Goal: Information Seeking & Learning: Understand process/instructions

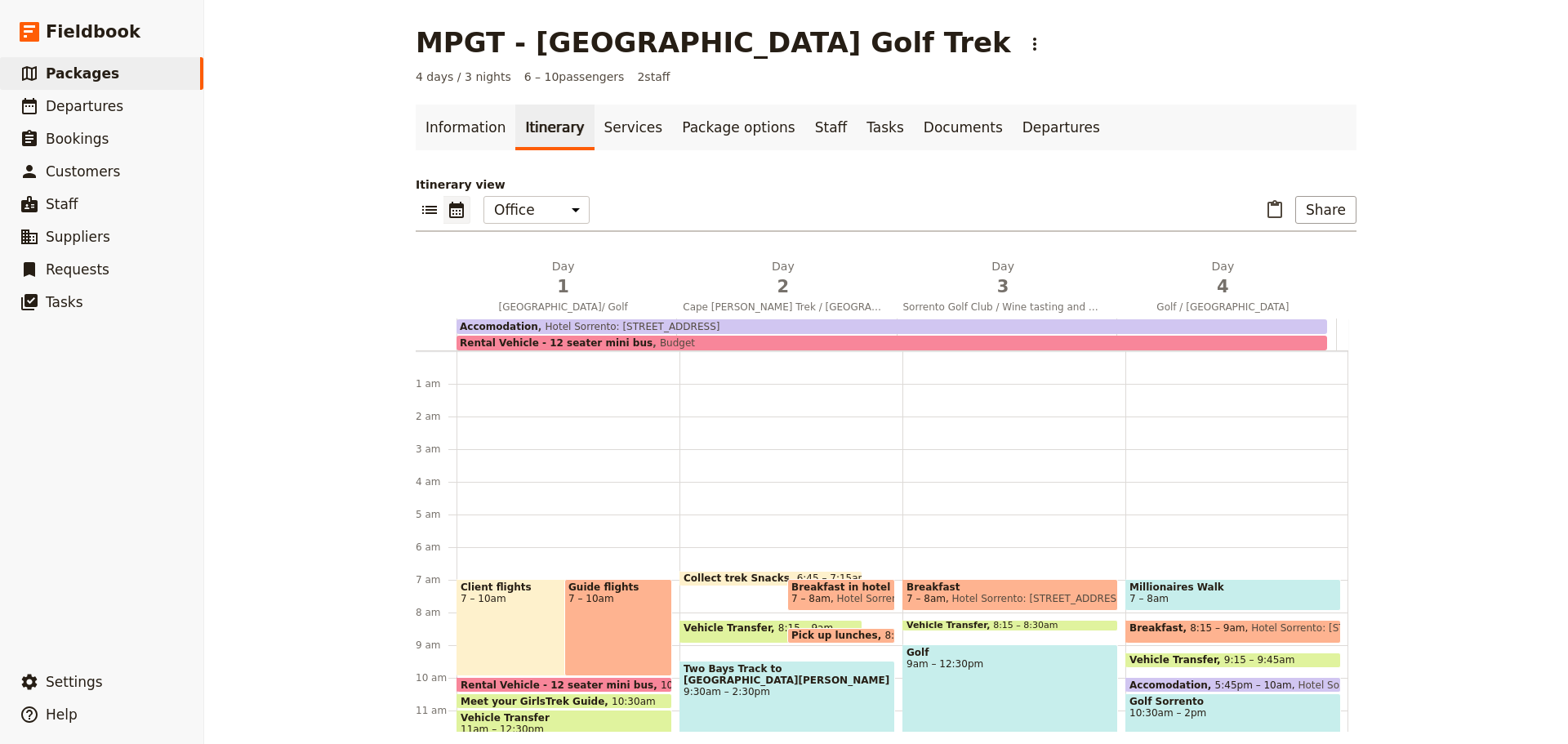
scroll to position [310, 0]
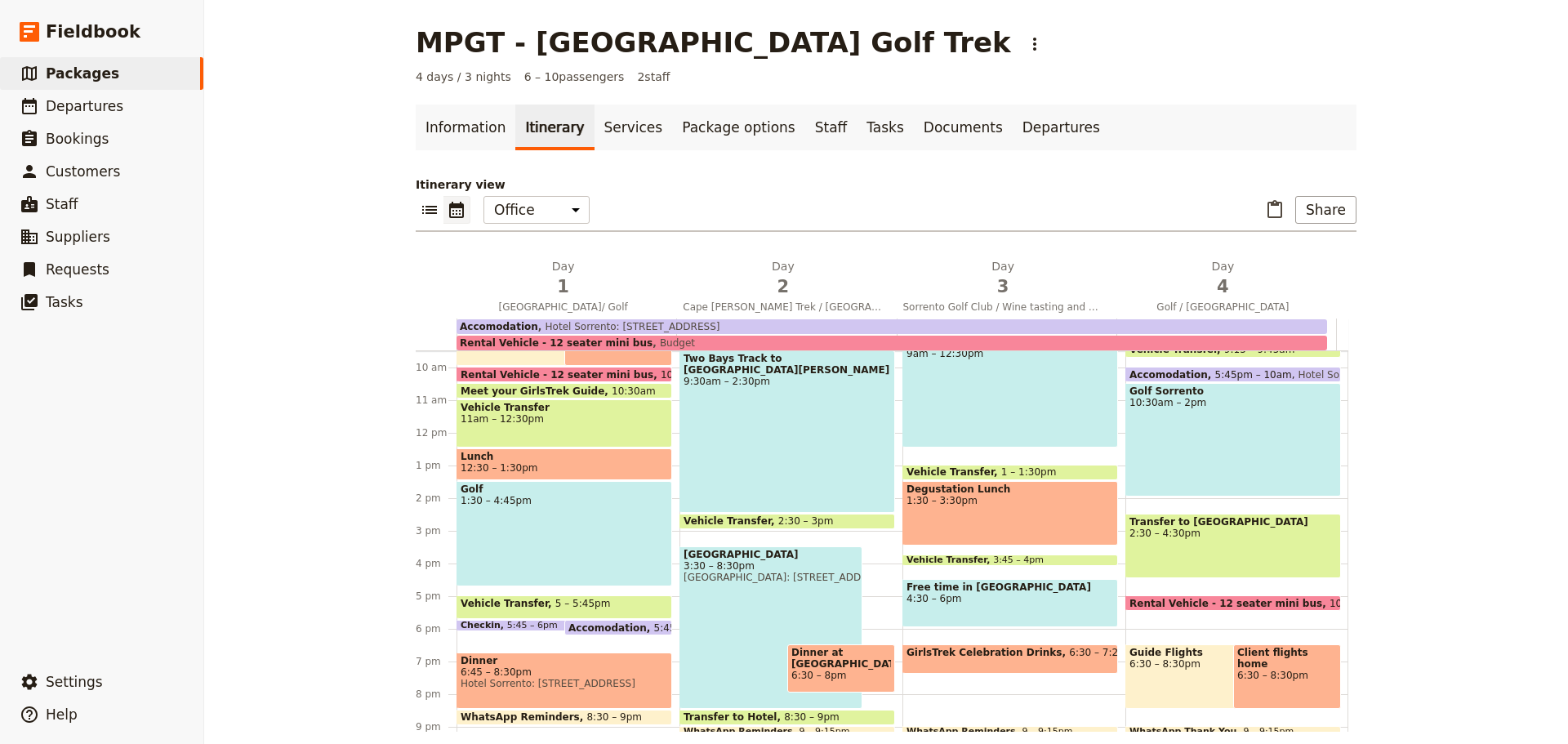
click at [71, 111] on span "Departures" at bounding box center [84, 107] width 78 height 17
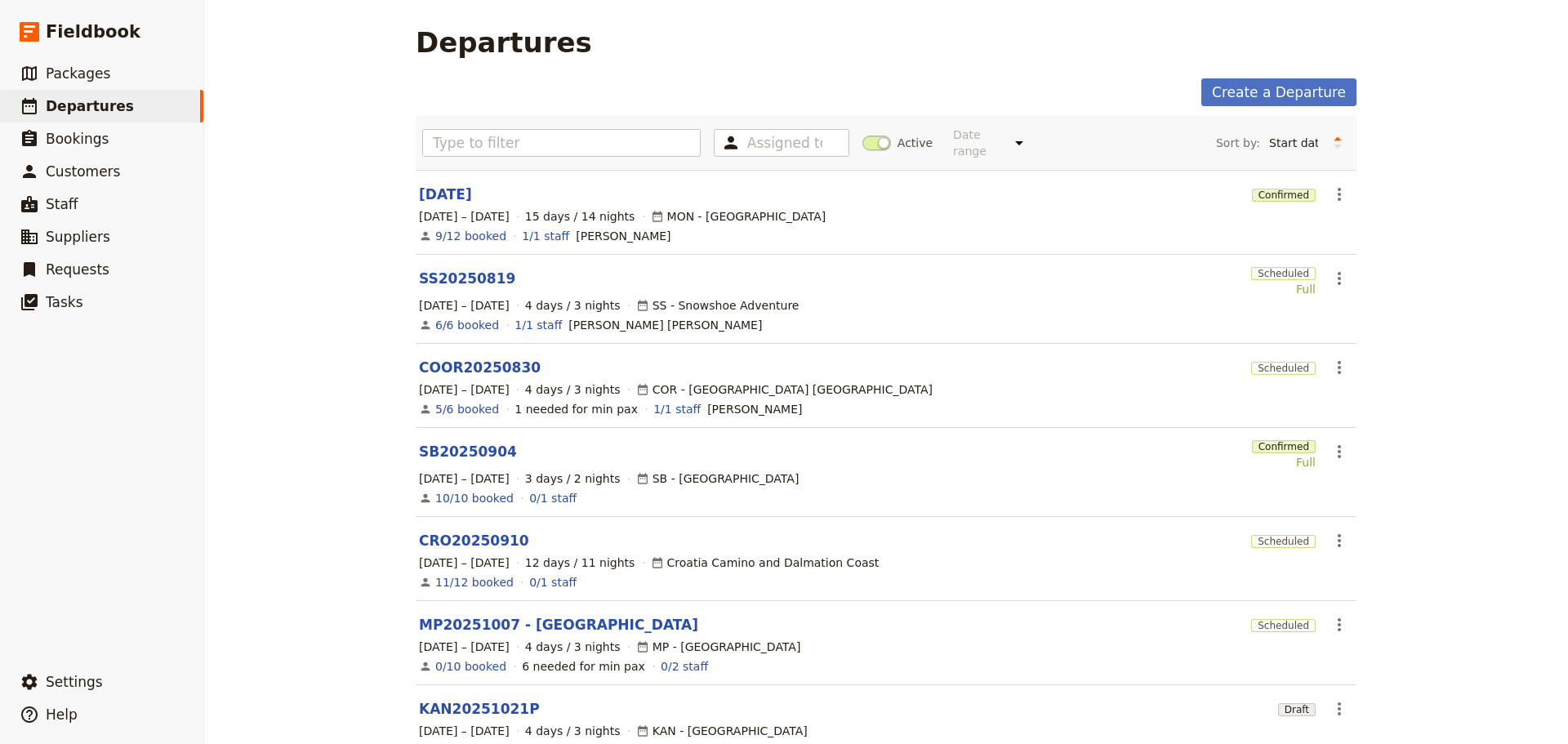
click at [461, 619] on link "MP20251007 - [GEOGRAPHIC_DATA]" at bounding box center [558, 625] width 279 height 20
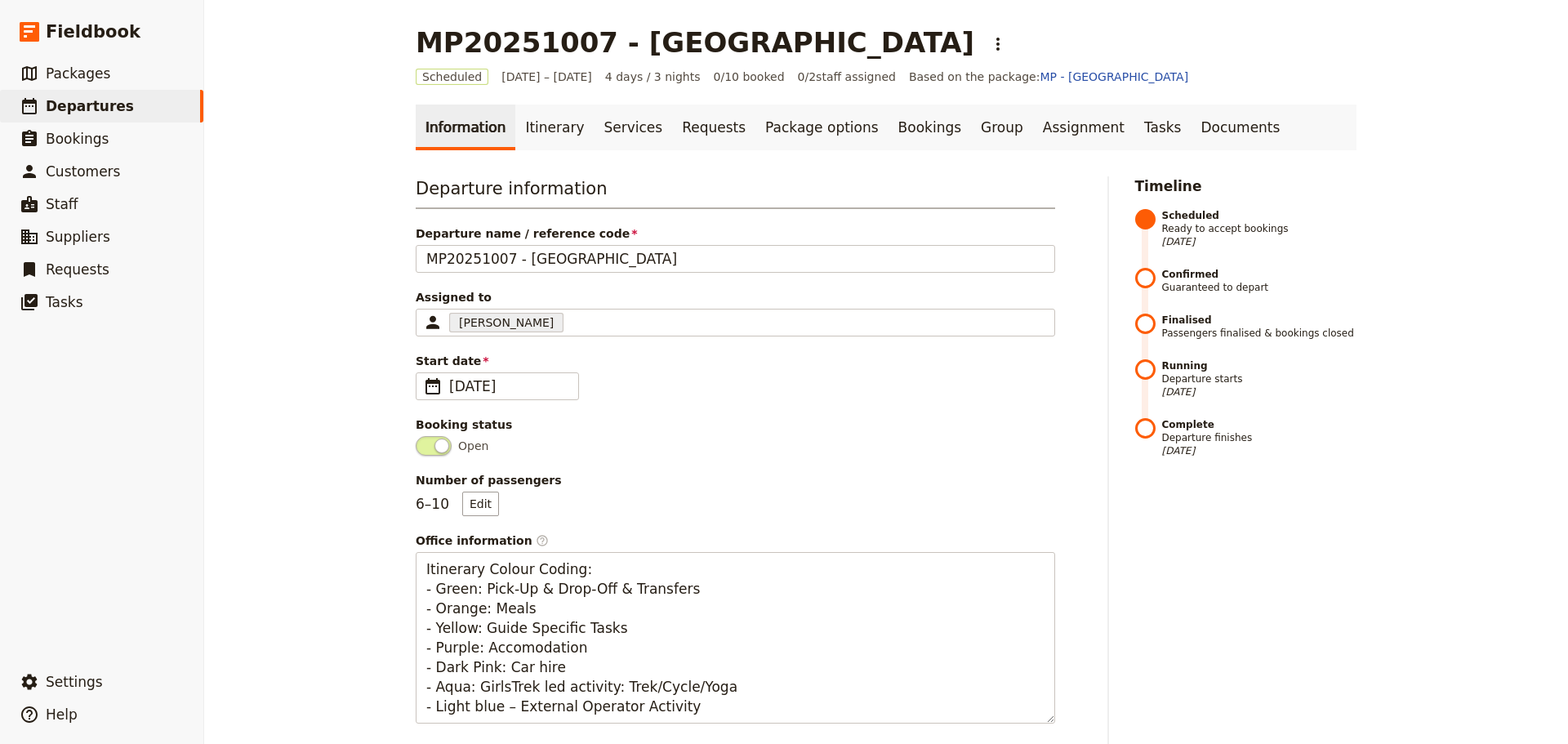
click at [530, 126] on link "Itinerary" at bounding box center [554, 127] width 78 height 45
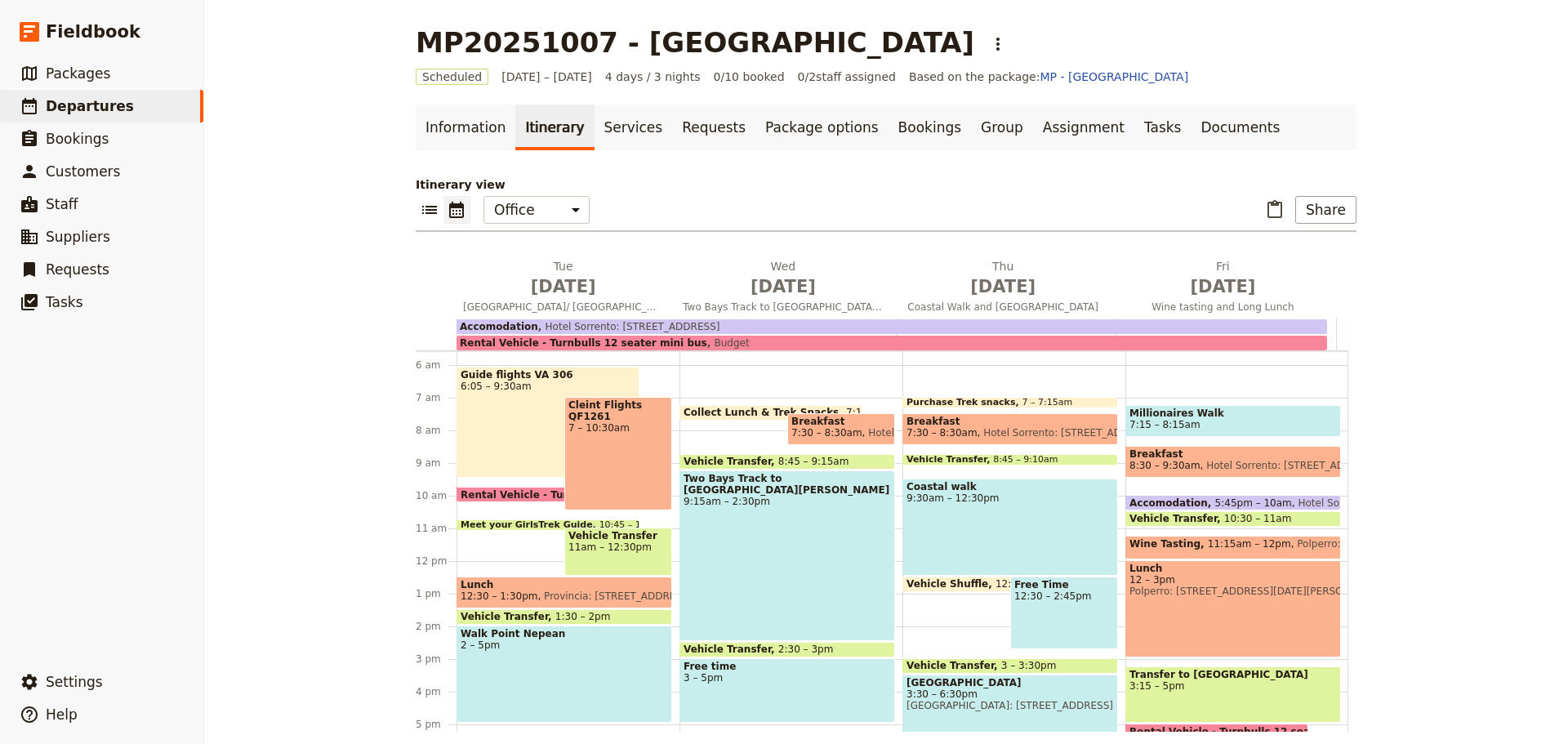
scroll to position [14, 0]
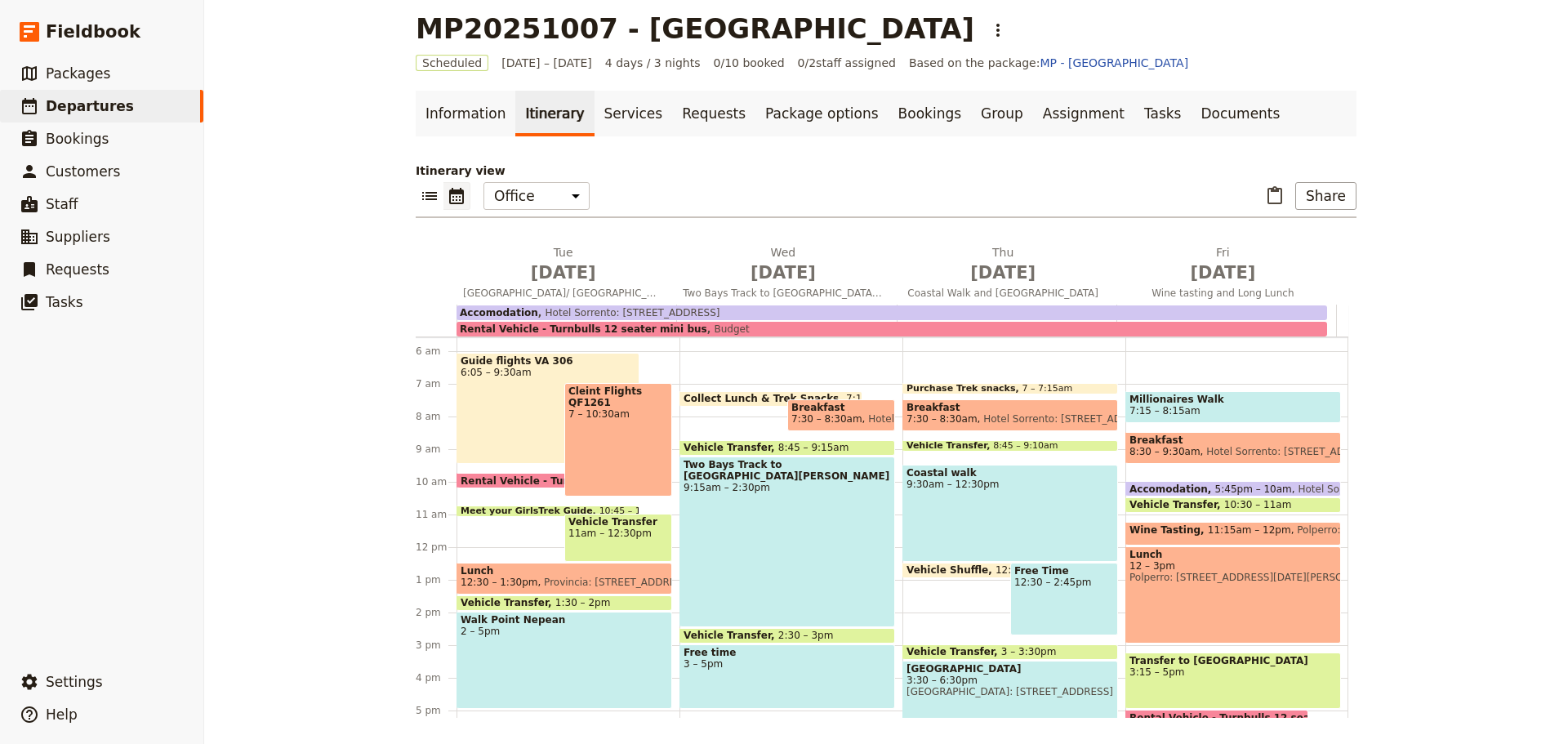
click at [477, 425] on div "Guide flights VA 306 6:05 – 9:30am" at bounding box center [548, 408] width 183 height 111
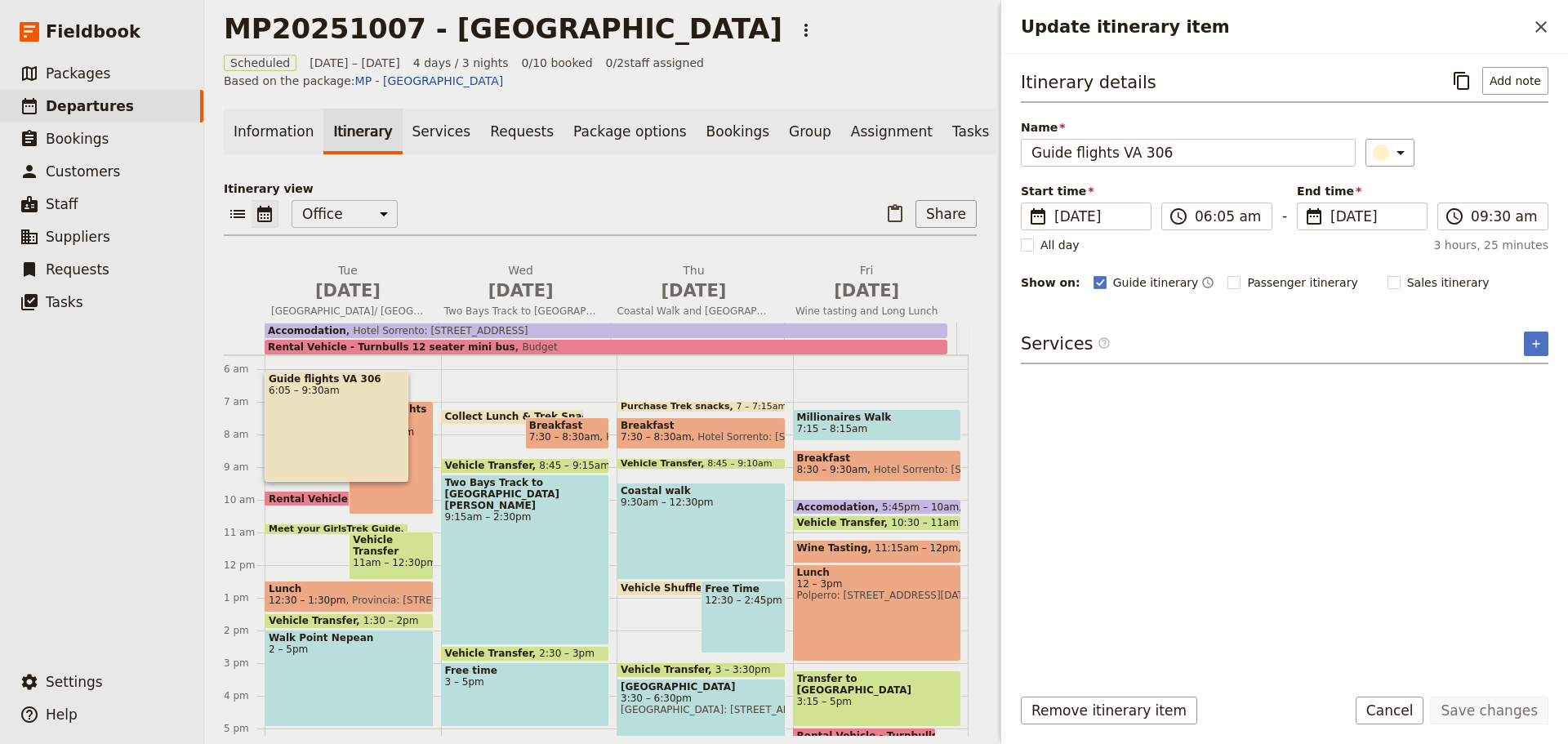
click at [477, 425] on div "Collect Lunch & Trek Snacks 7:15 – 7:45am Breakfast 7:30 – 8:30am Hotel Sorrent…" at bounding box center [529, 566] width 177 height 784
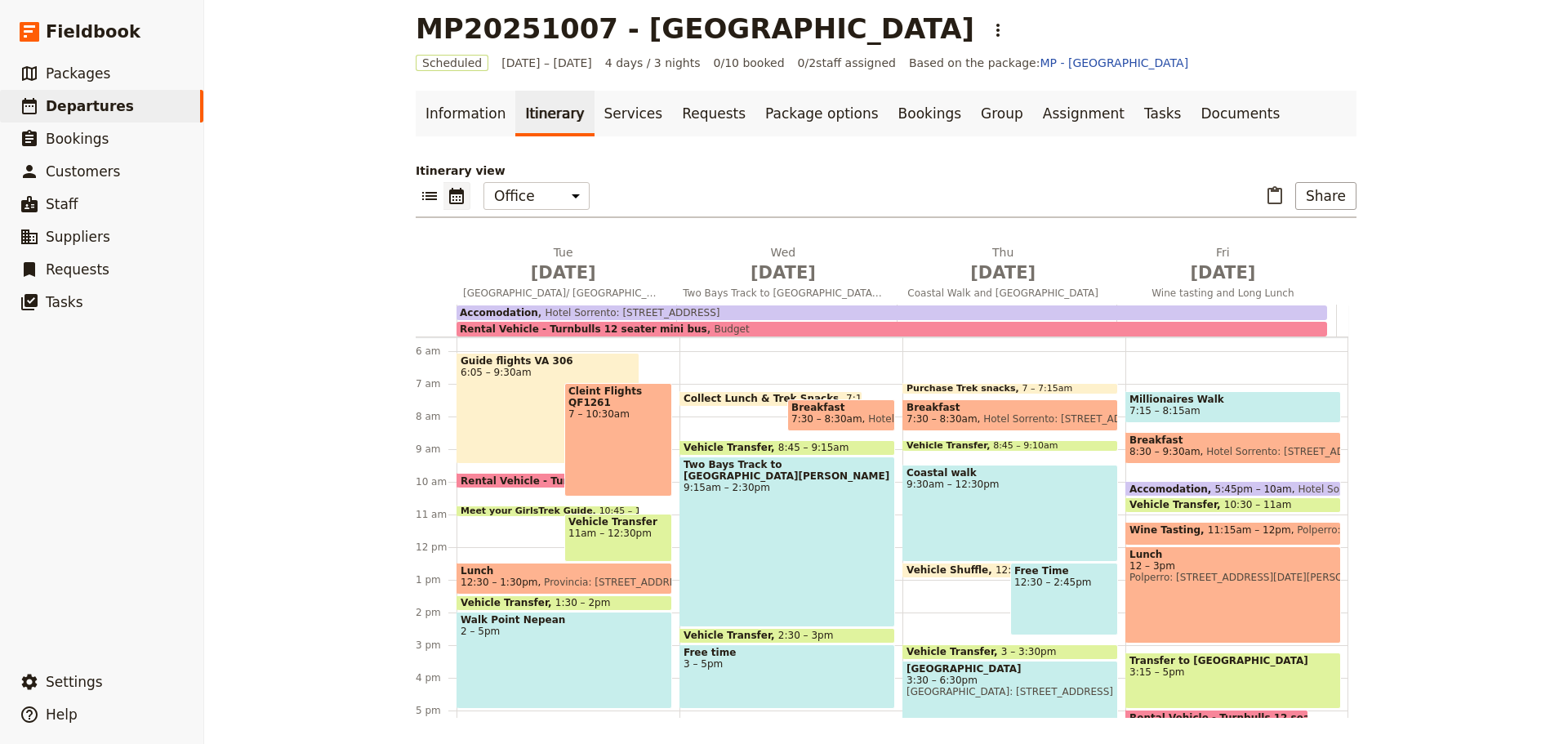
click at [477, 425] on div "Guide flights VA 306 6:05 – 9:30am" at bounding box center [548, 408] width 183 height 111
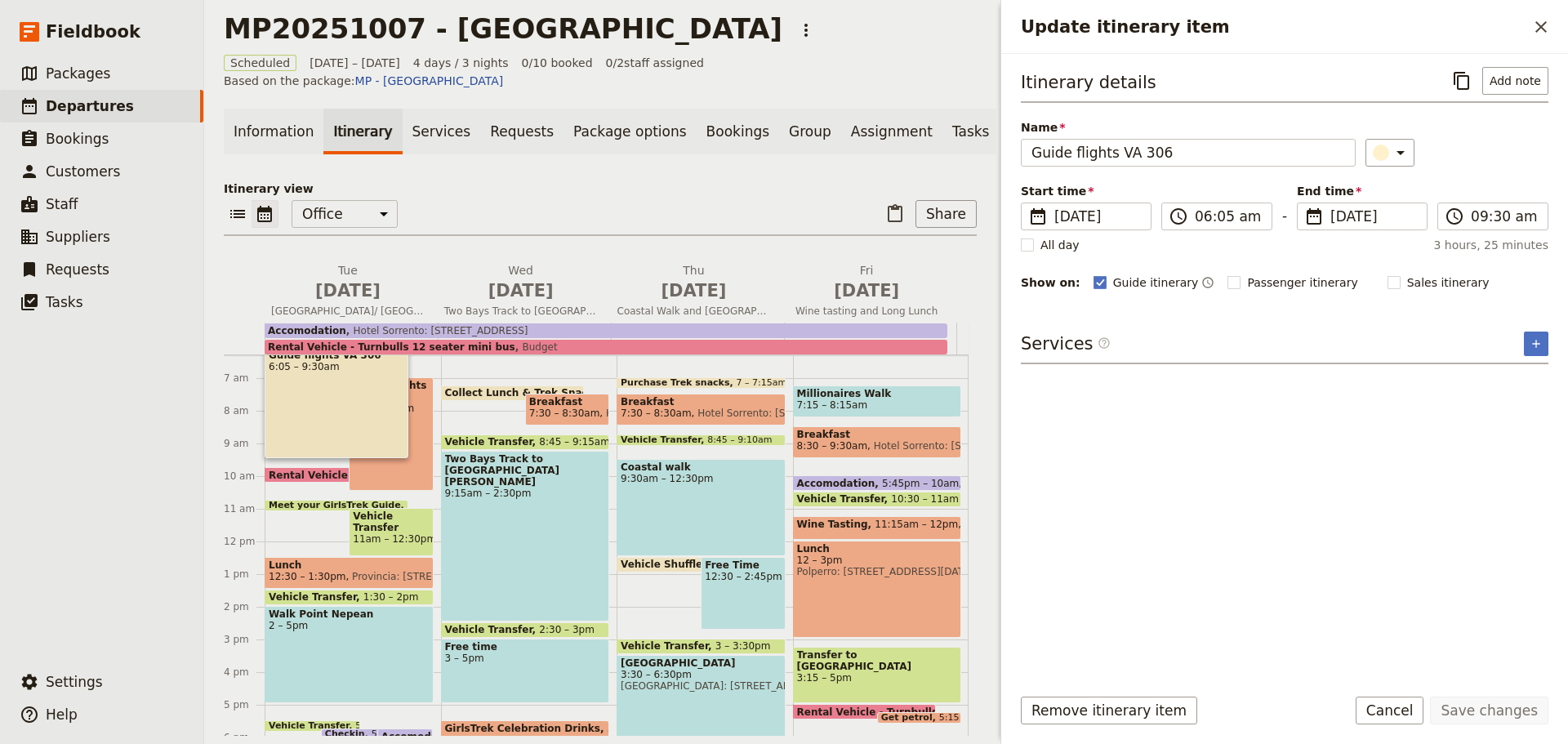
scroll to position [206, 0]
click at [360, 631] on div "Walk Point Nepean 2 – 5pm" at bounding box center [348, 654] width 169 height 97
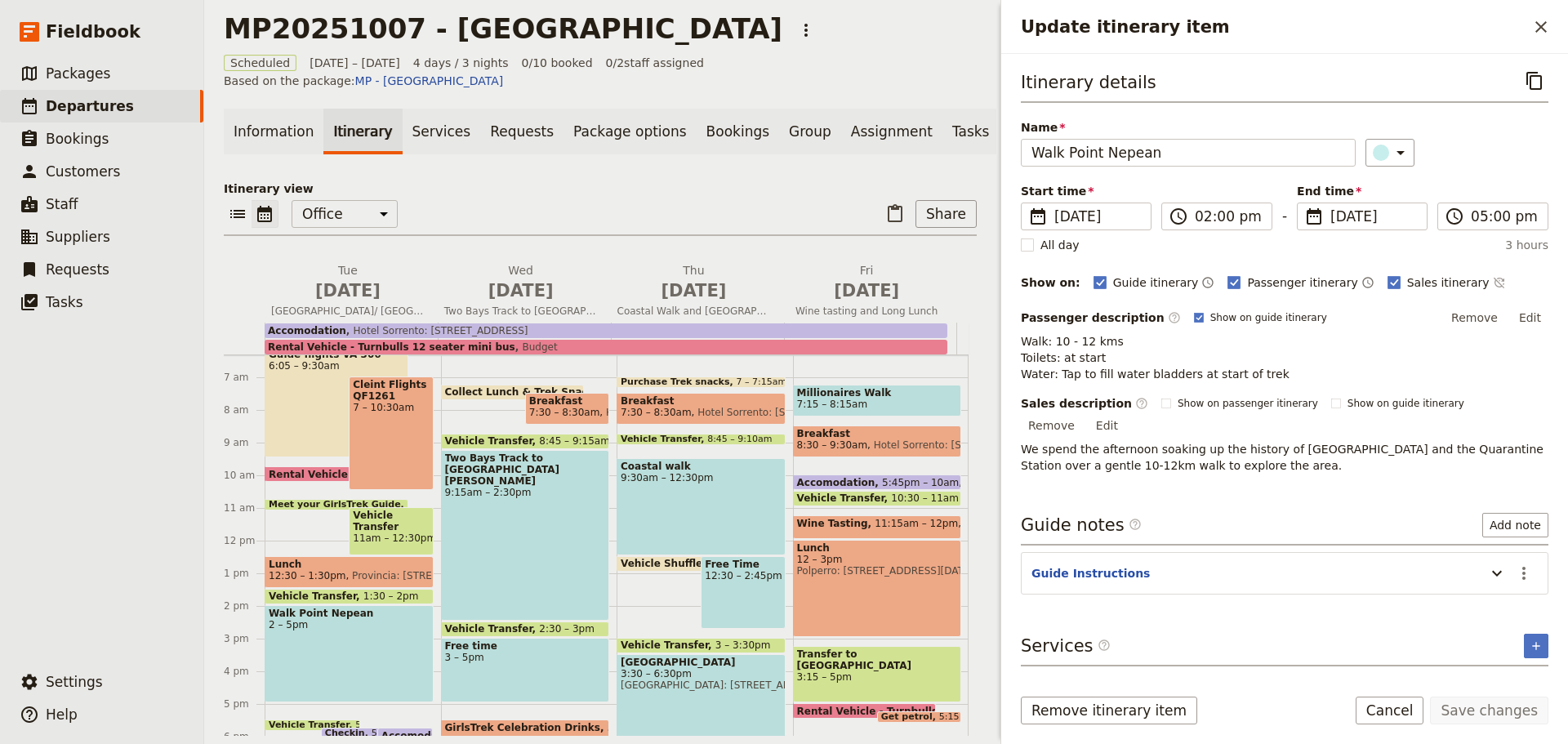
click at [358, 627] on div "Walk Point Nepean 2 – 5pm" at bounding box center [348, 654] width 169 height 97
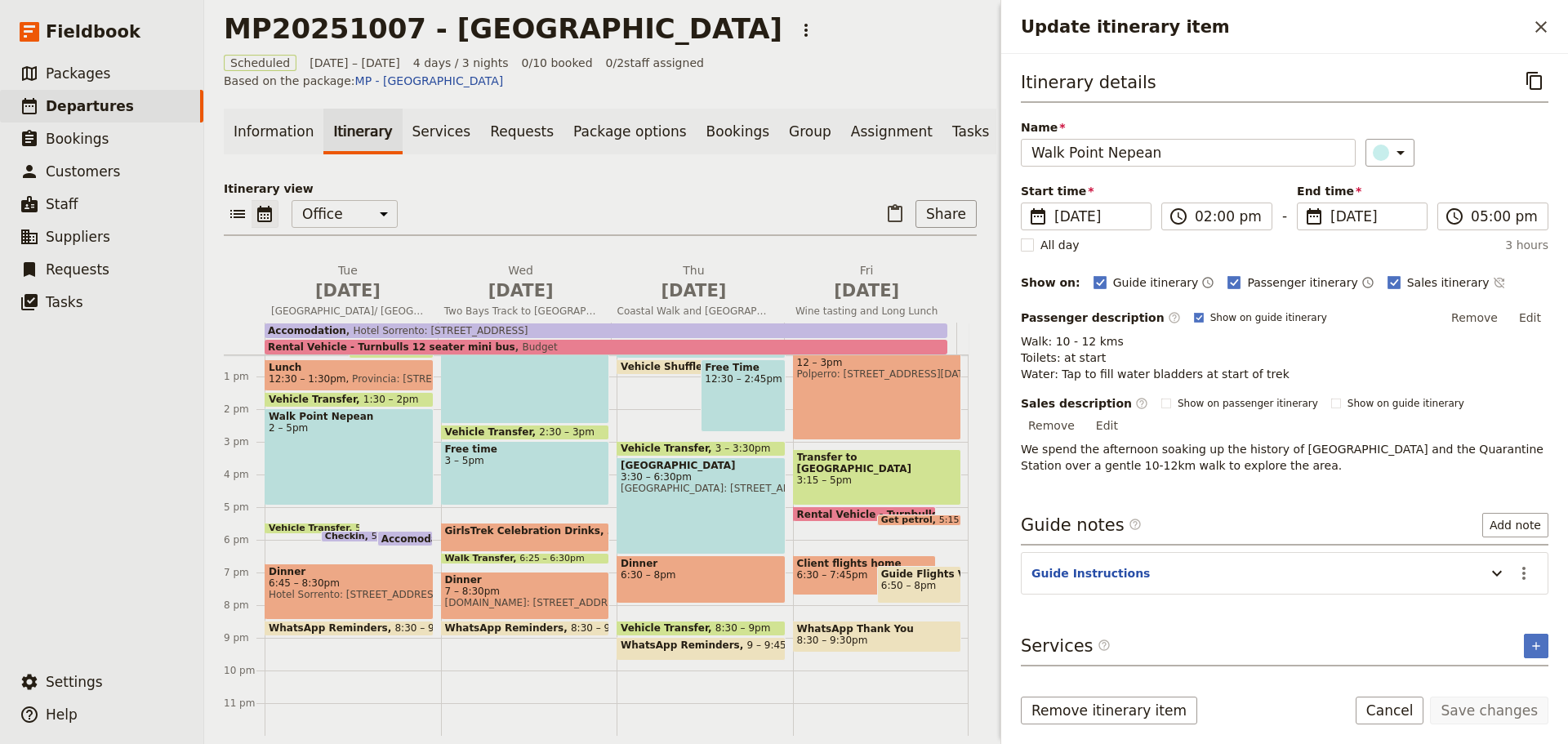
scroll to position [22, 0]
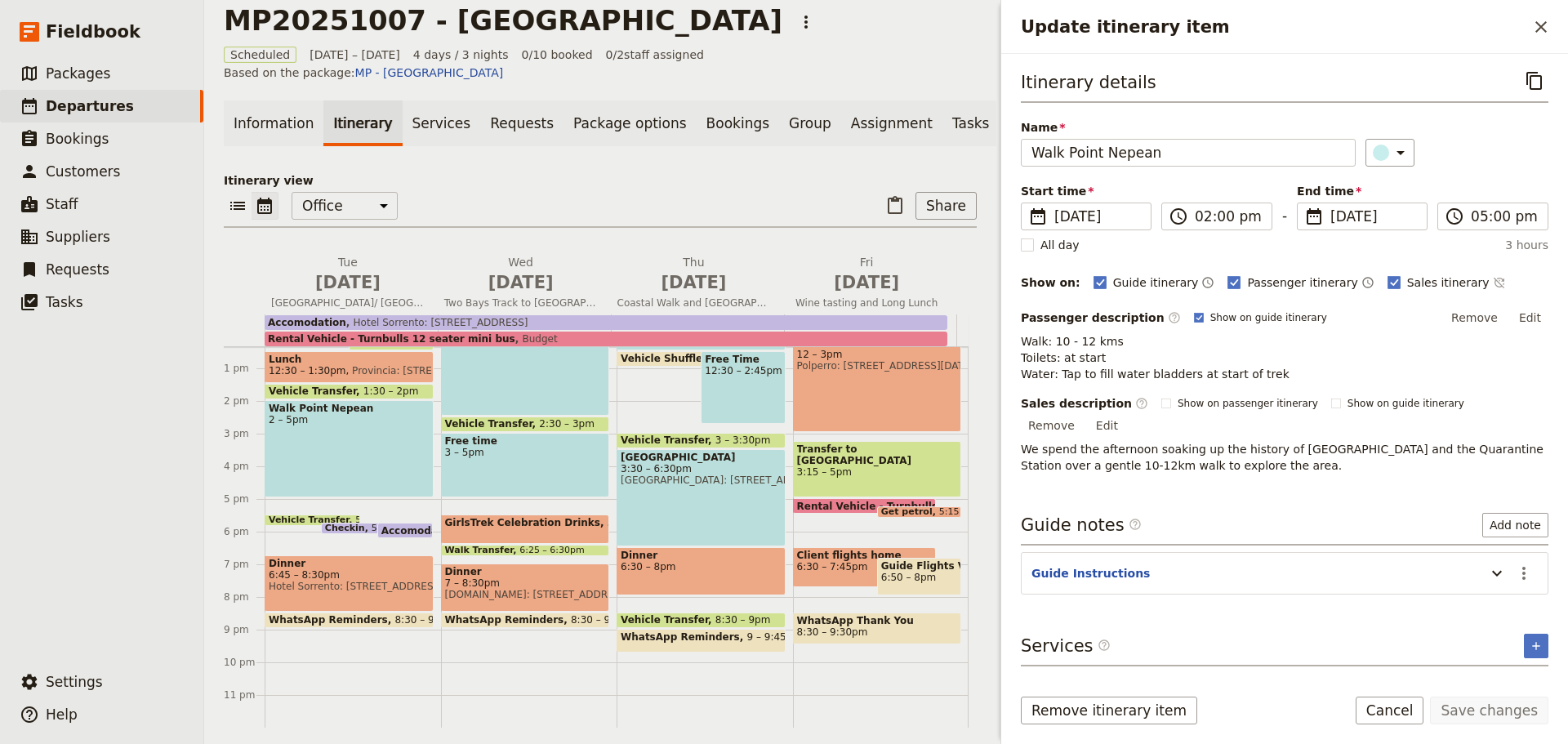
click at [999, 113] on link "Documents" at bounding box center [1049, 123] width 99 height 45
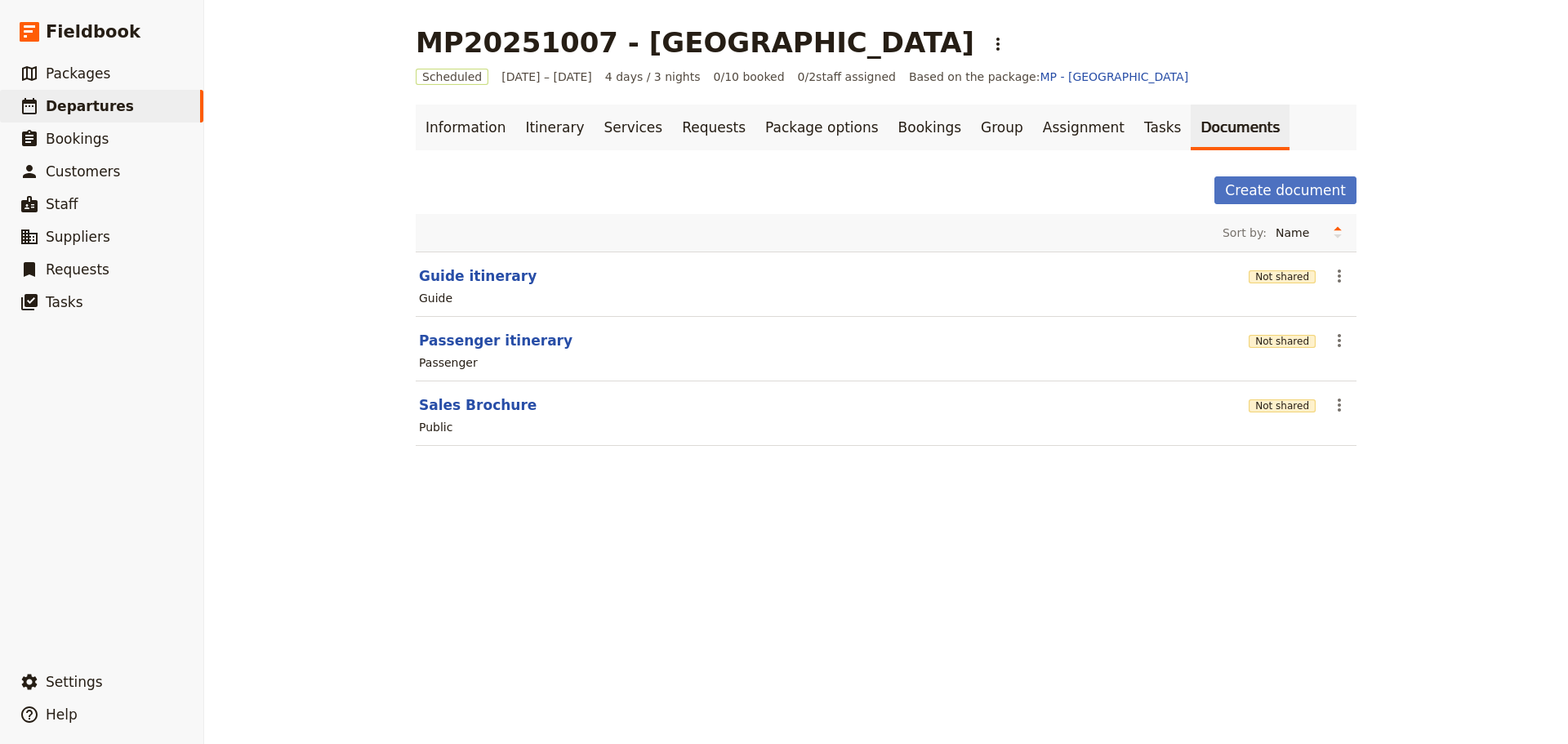
click at [490, 338] on button "Passenger itinerary" at bounding box center [495, 341] width 154 height 20
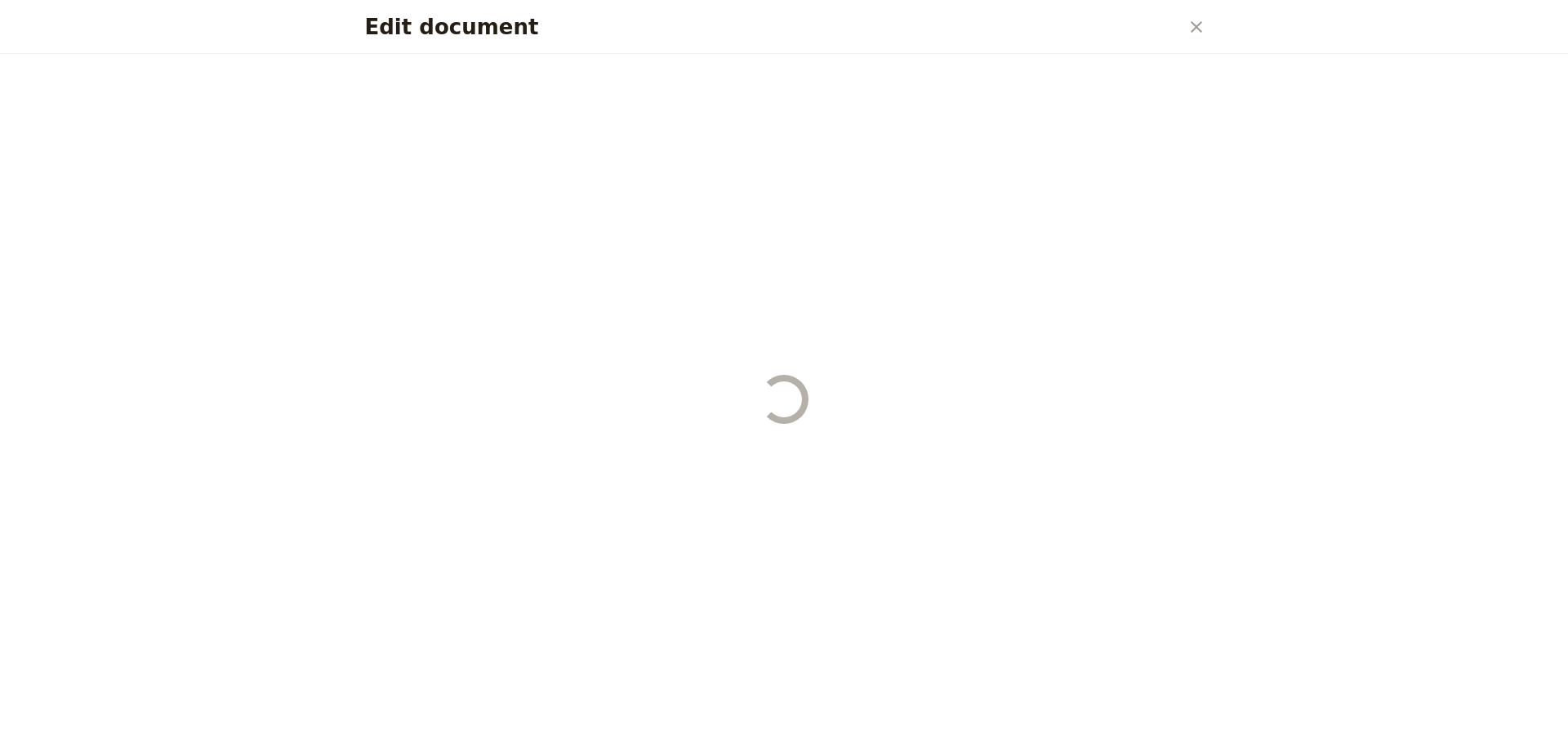
select select "PASSENGER"
select select "RUN_SHEET"
select select "DEFAULT"
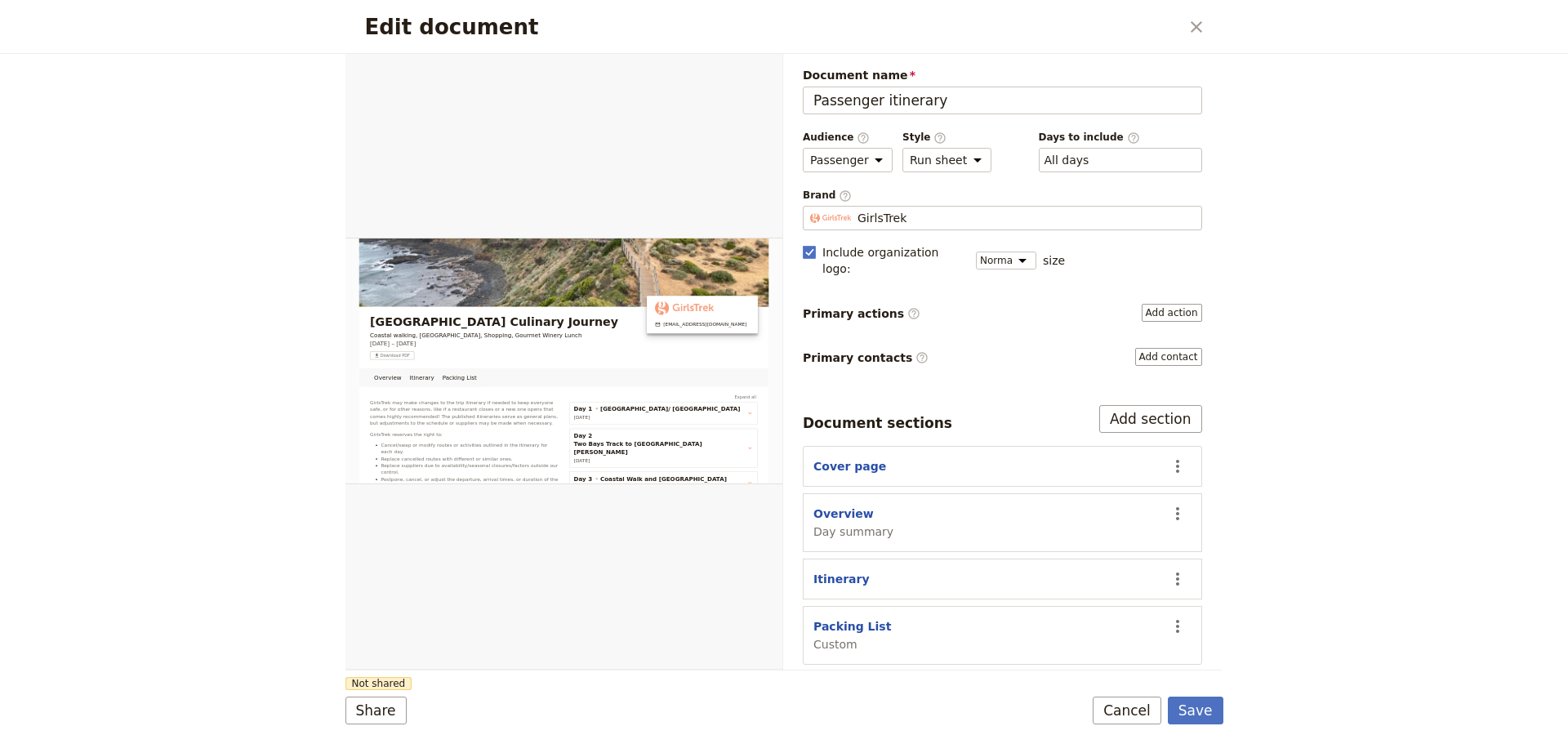
click at [829, 618] on button "Packing List" at bounding box center [852, 627] width 78 height 17
select select "CUSTOM"
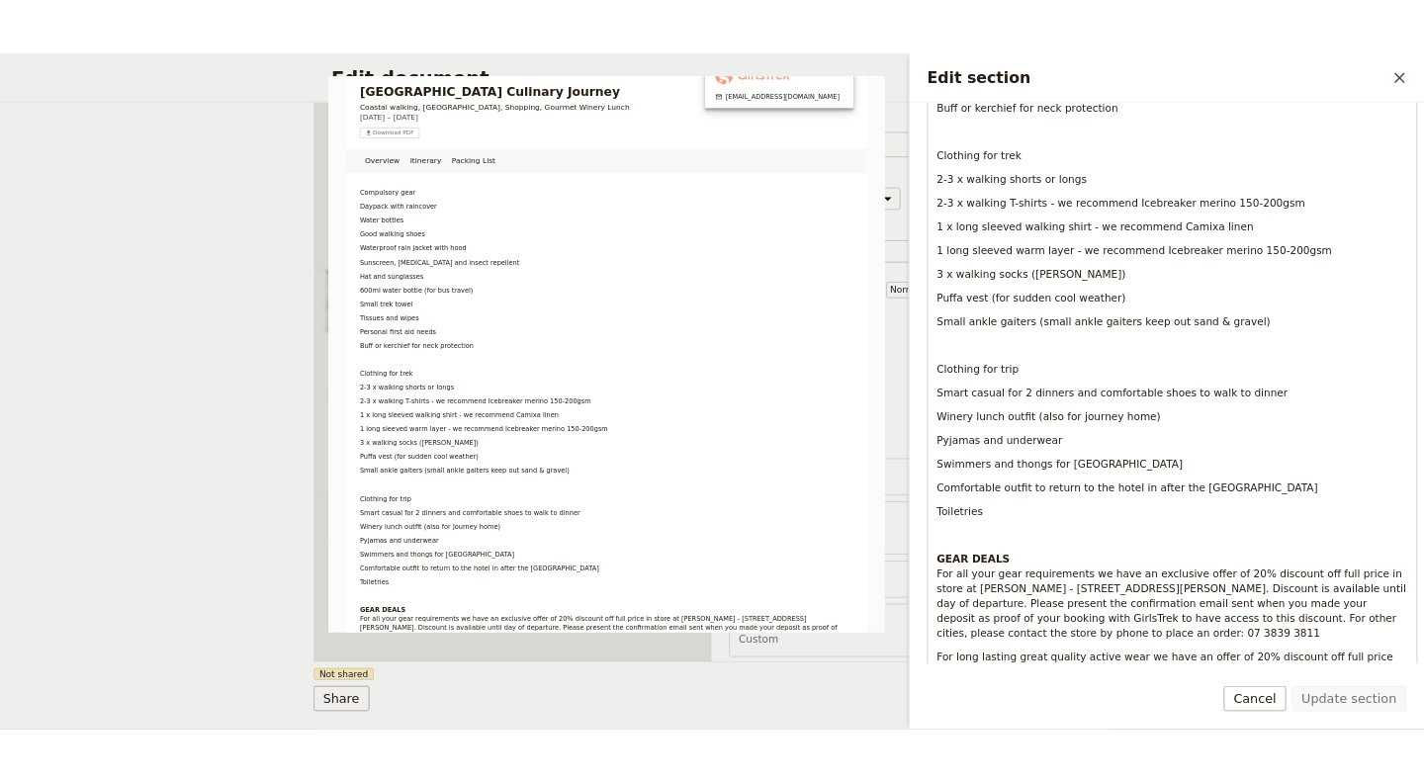
scroll to position [599, 0]
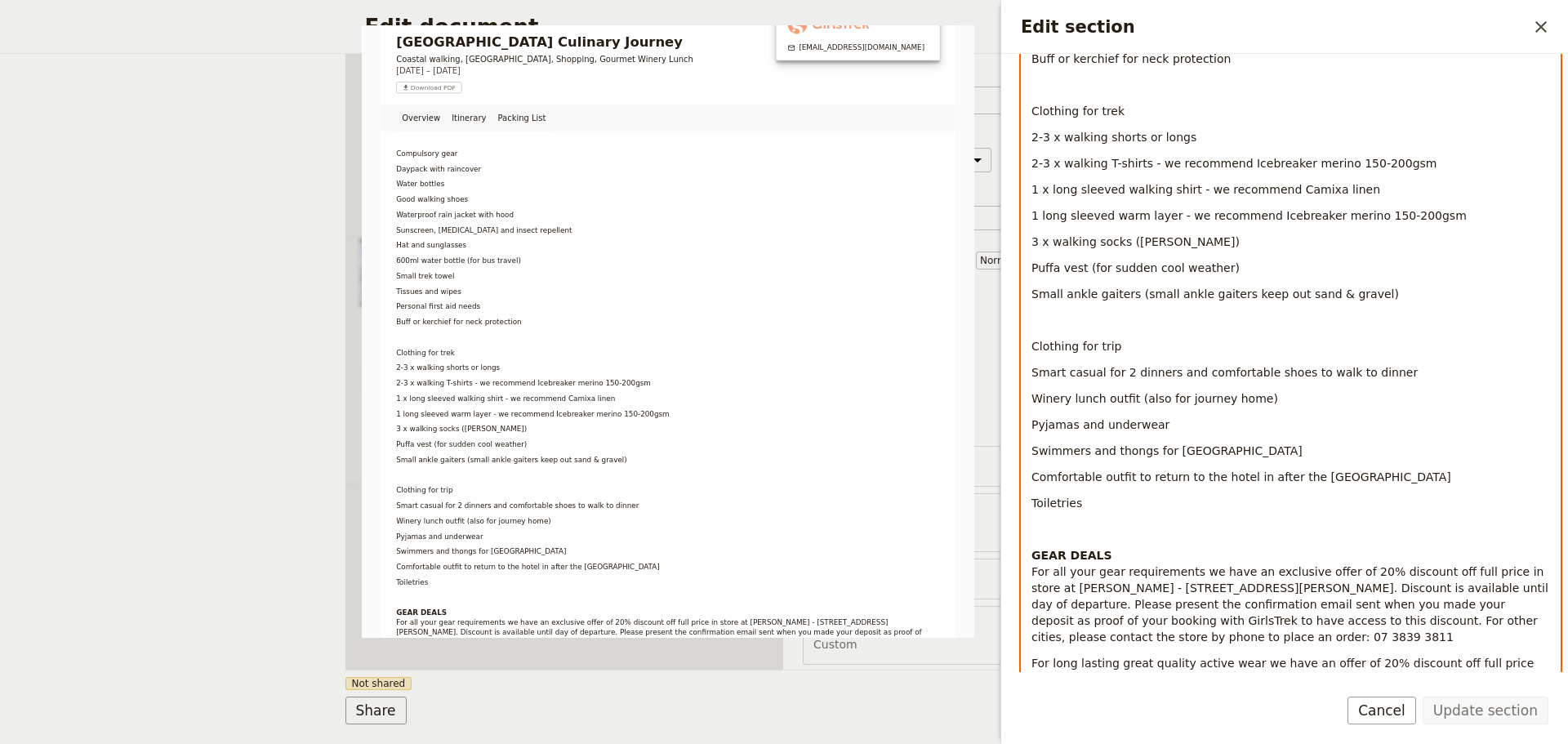
click at [1264, 453] on p "Swimmers and thongs for [GEOGRAPHIC_DATA]" at bounding box center [1291, 451] width 519 height 17
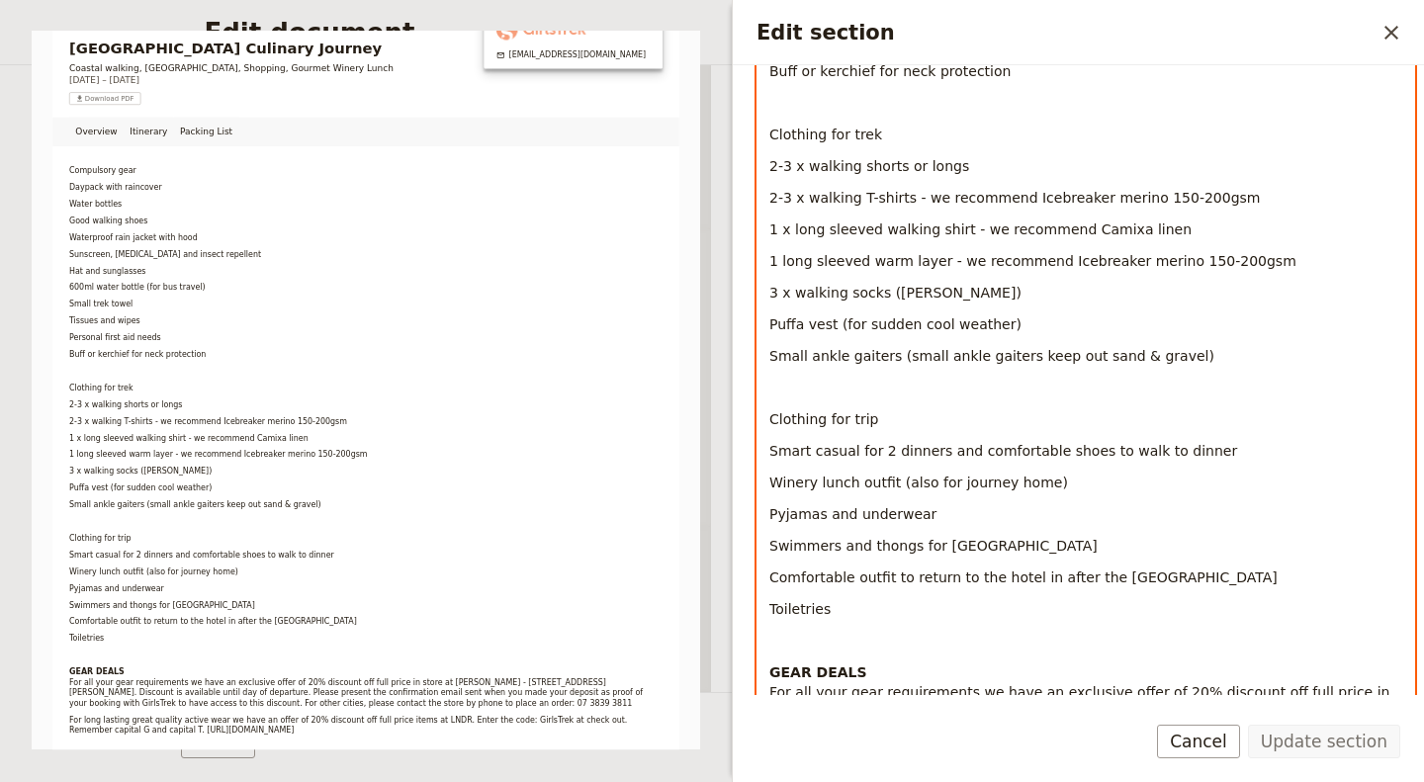
scroll to position [204, 0]
